Goal: Transaction & Acquisition: Book appointment/travel/reservation

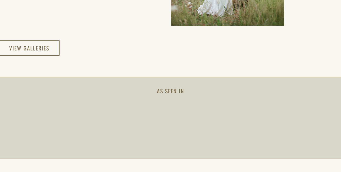
scroll to position [1043, 0]
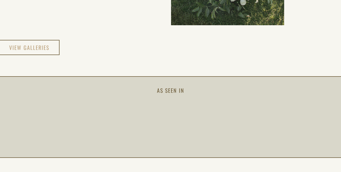
click at [47, 50] on h3 "view galleries" at bounding box center [29, 48] width 41 height 10
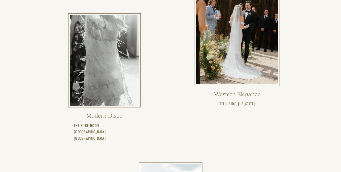
scroll to position [229, 0]
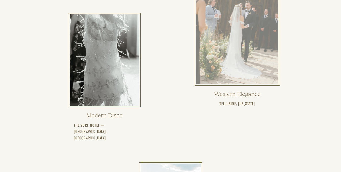
click at [235, 46] on div at bounding box center [237, 29] width 82 height 110
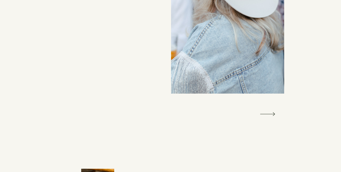
scroll to position [379, 0]
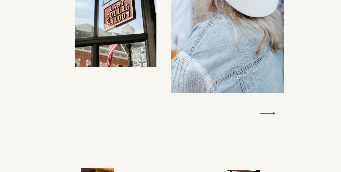
click at [270, 112] on icon at bounding box center [268, 113] width 20 height 20
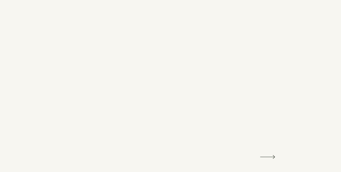
scroll to position [339, 0]
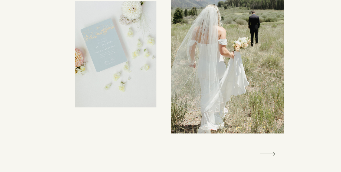
click at [267, 154] on polygon at bounding box center [267, 154] width 15 height 4
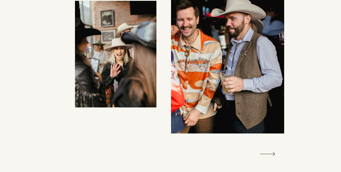
click at [267, 154] on polygon at bounding box center [267, 154] width 15 height 4
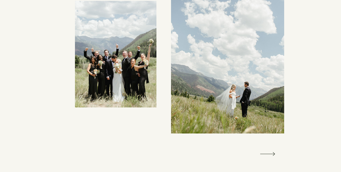
click at [267, 154] on polygon at bounding box center [267, 154] width 15 height 4
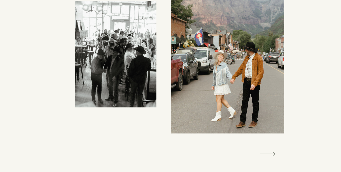
click at [267, 154] on polygon at bounding box center [267, 154] width 15 height 4
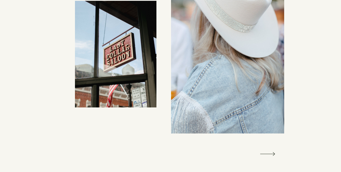
click at [267, 154] on polygon at bounding box center [267, 154] width 15 height 4
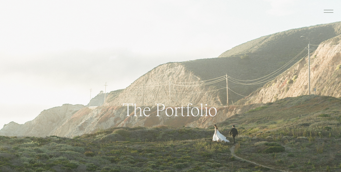
scroll to position [229, 0]
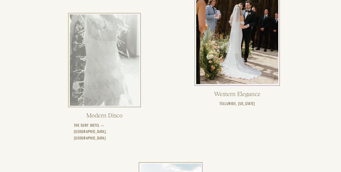
click at [98, 58] on div at bounding box center [105, 59] width 70 height 91
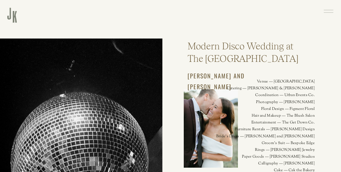
click at [329, 13] on icon at bounding box center [329, 11] width 12 height 13
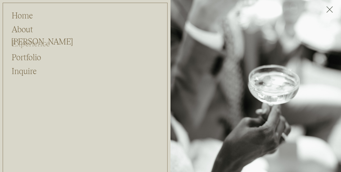
click at [31, 43] on h2 "Experience" at bounding box center [35, 42] width 47 height 10
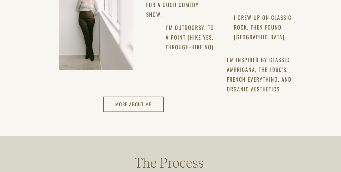
scroll to position [729, 0]
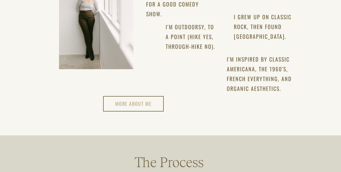
click at [147, 105] on h3 "More about me" at bounding box center [133, 103] width 37 height 9
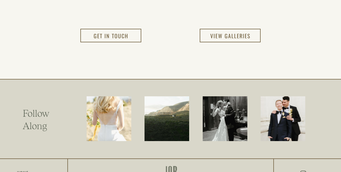
scroll to position [613, 0]
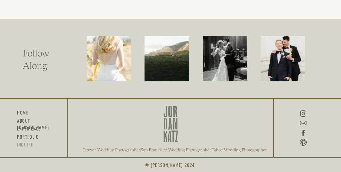
click at [23, 144] on h3 "inquire" at bounding box center [25, 144] width 16 height 6
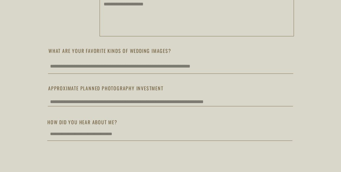
scroll to position [487, 0]
